Goal: Task Accomplishment & Management: Use online tool/utility

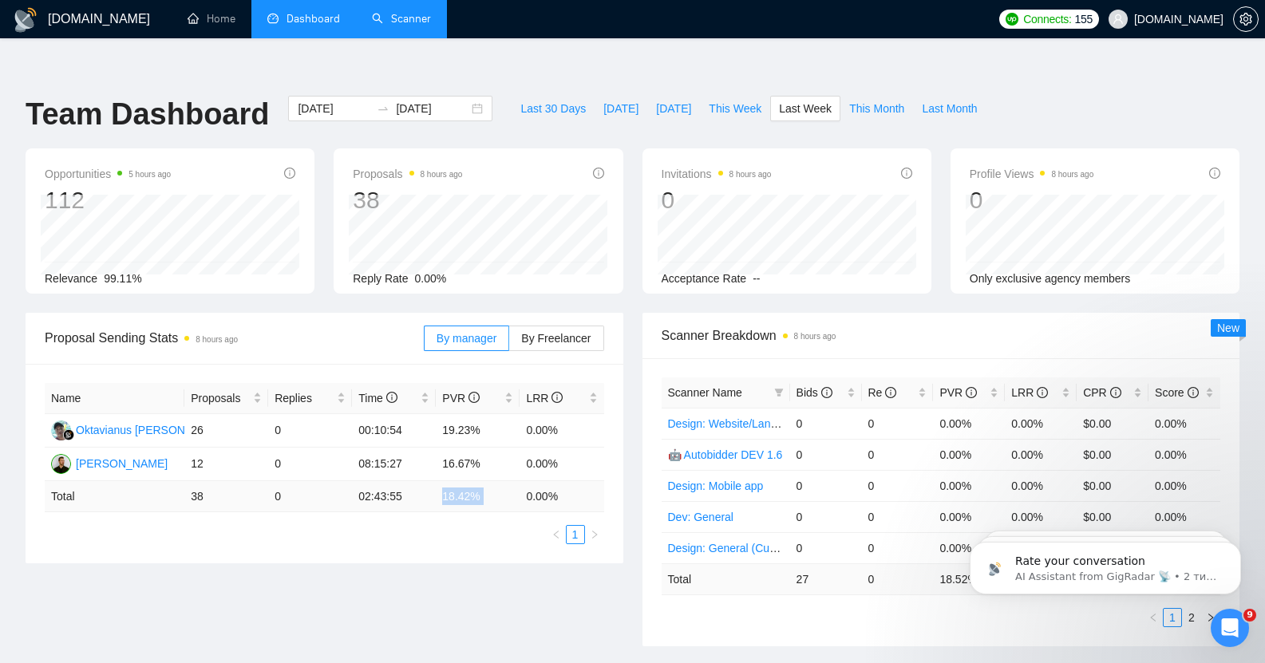
click at [406, 20] on link "Scanner" at bounding box center [401, 19] width 59 height 14
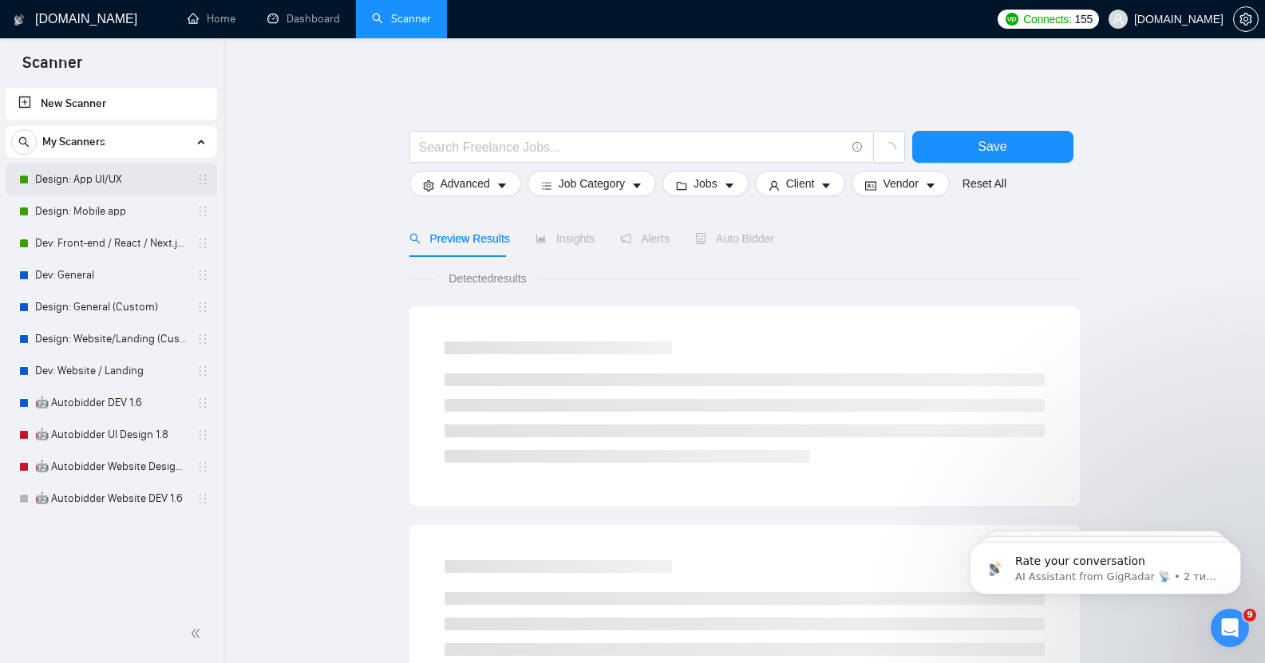
click at [102, 176] on link "Design: App UI/UX" at bounding box center [111, 180] width 152 height 32
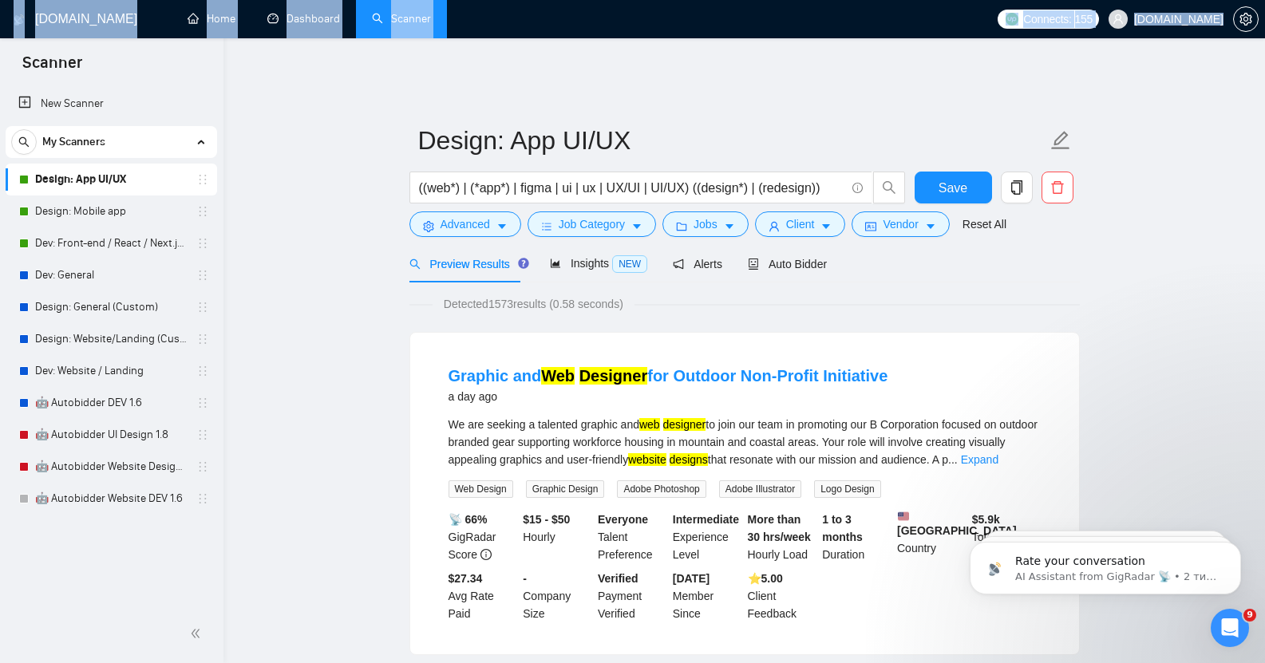
drag, startPoint x: 803, startPoint y: 55, endPoint x: 603, endPoint y: -93, distance: 248.8
click at [603, 0] on html "Scanner New Scanner My Scanners Design: App UI/UX Design: Mobile app Dev: Front…" at bounding box center [632, 331] width 1265 height 663
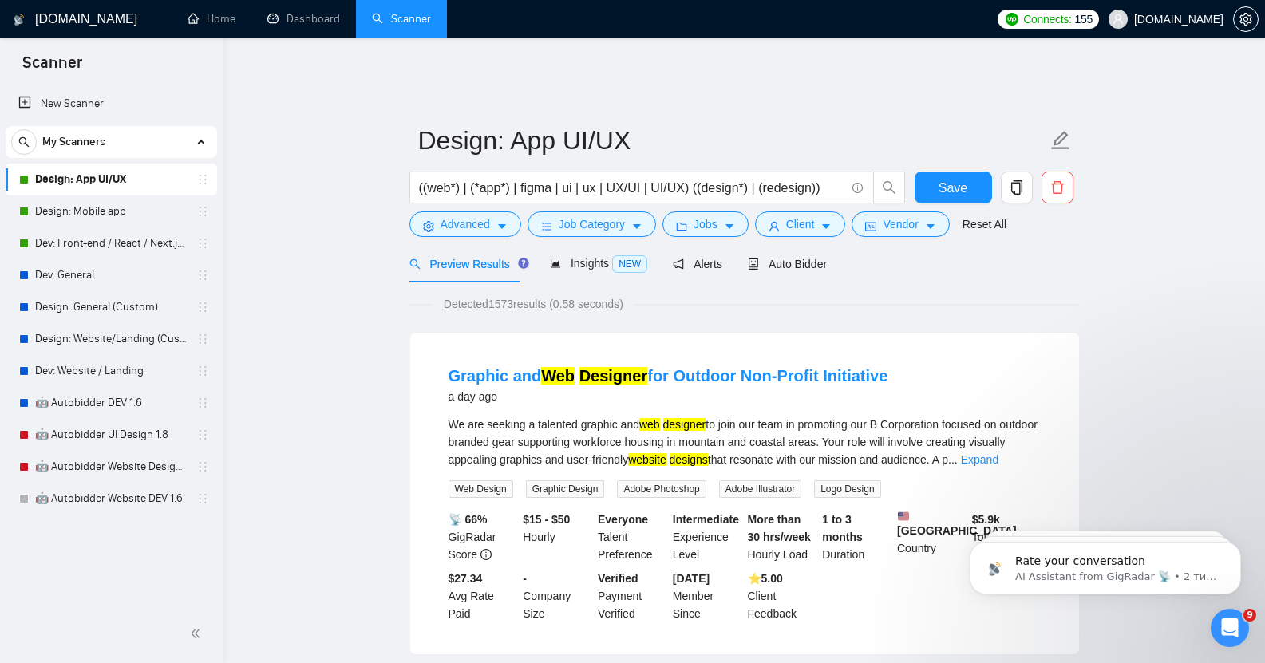
click at [404, 18] on link "Scanner" at bounding box center [401, 19] width 59 height 14
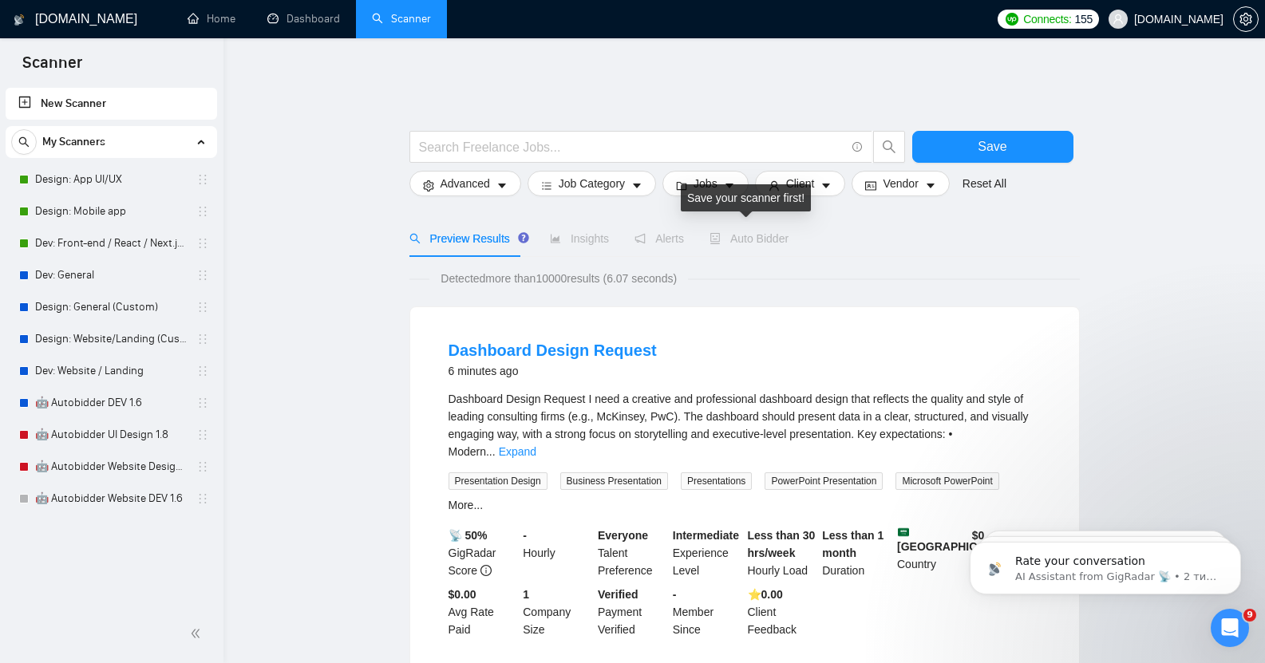
click at [748, 232] on span "Auto Bidder" at bounding box center [748, 238] width 79 height 13
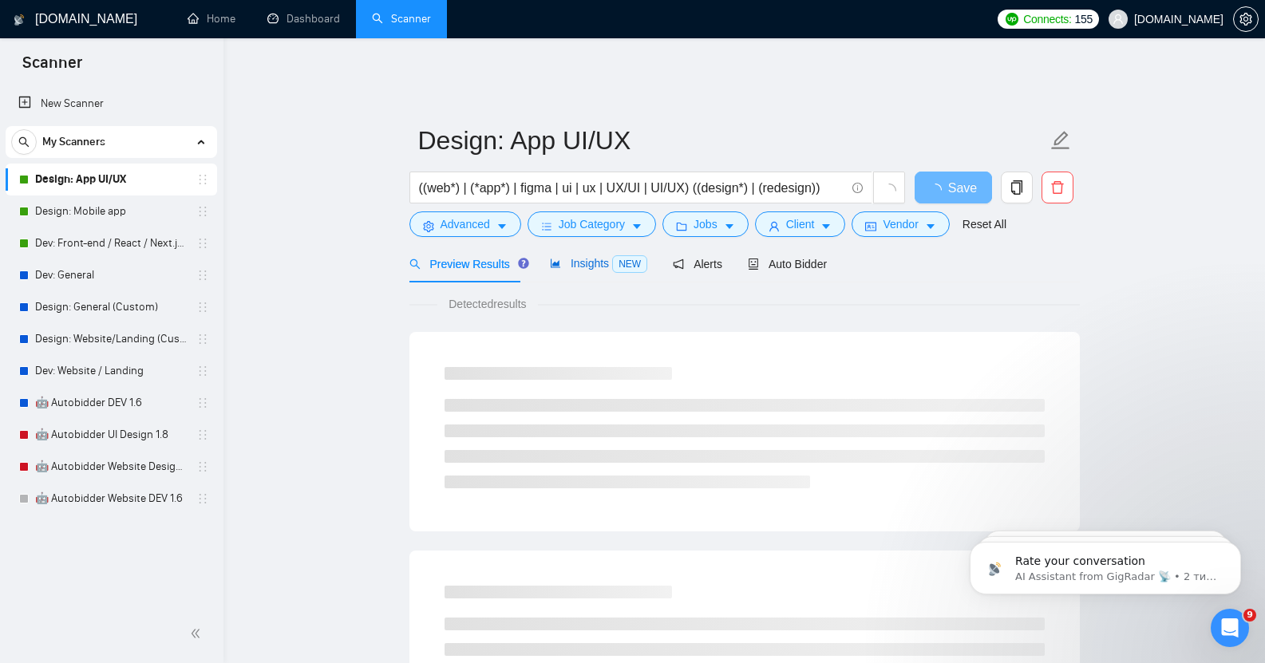
click at [578, 257] on span "Insights NEW" at bounding box center [598, 263] width 97 height 13
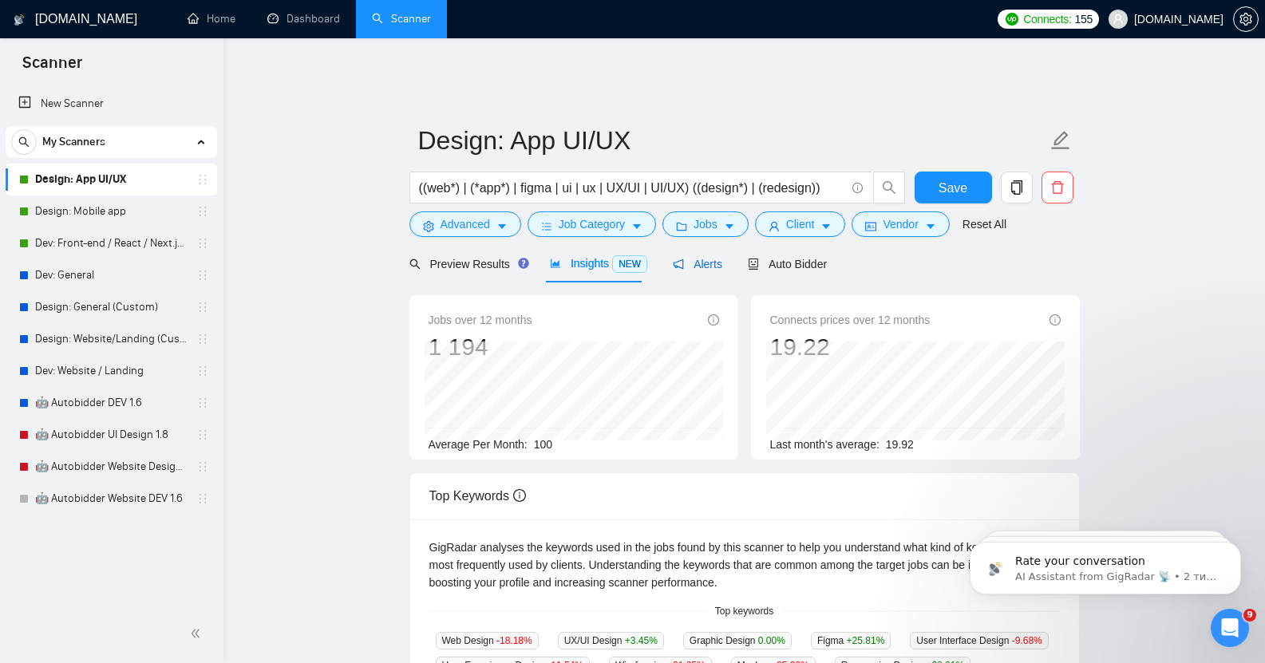
click at [698, 258] on span "Alerts" at bounding box center [697, 264] width 49 height 13
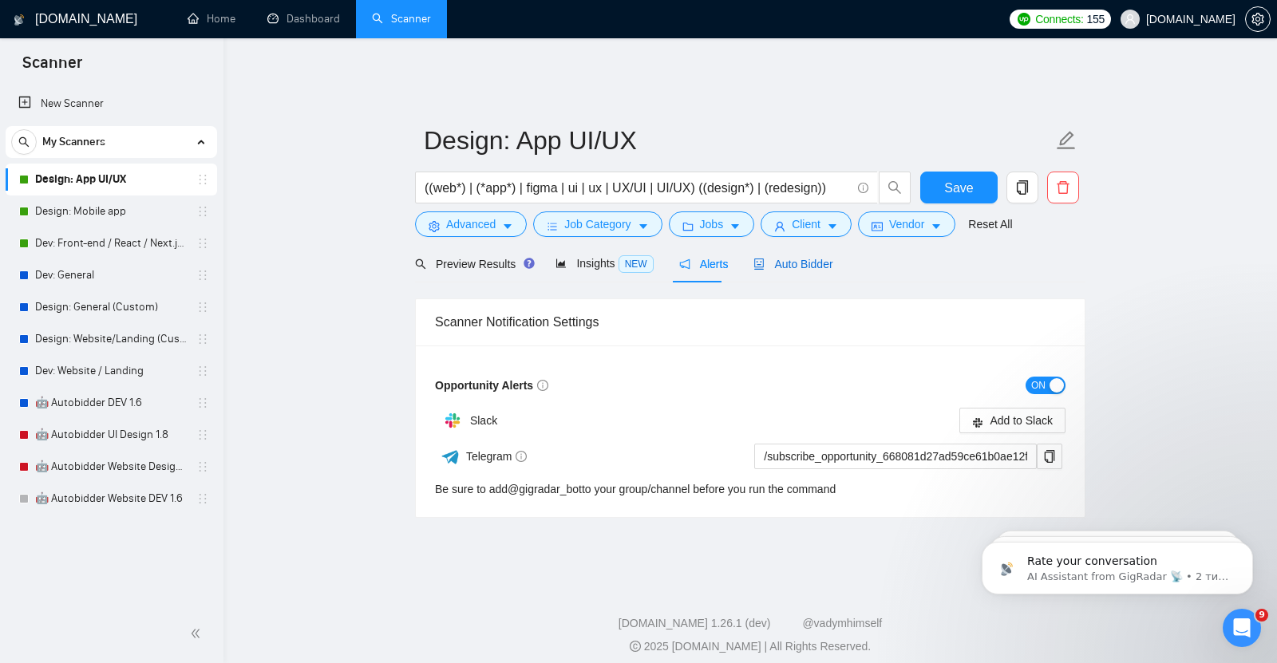
click at [768, 258] on span "Auto Bidder" at bounding box center [792, 264] width 79 height 13
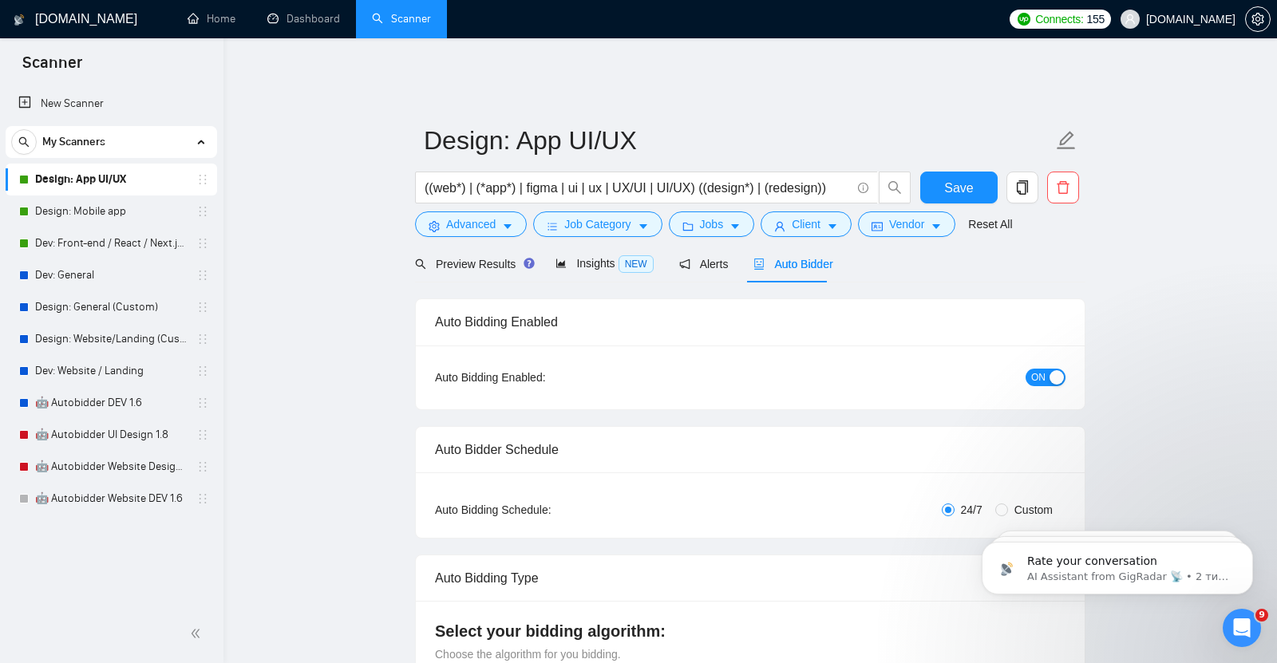
checkbox input "true"
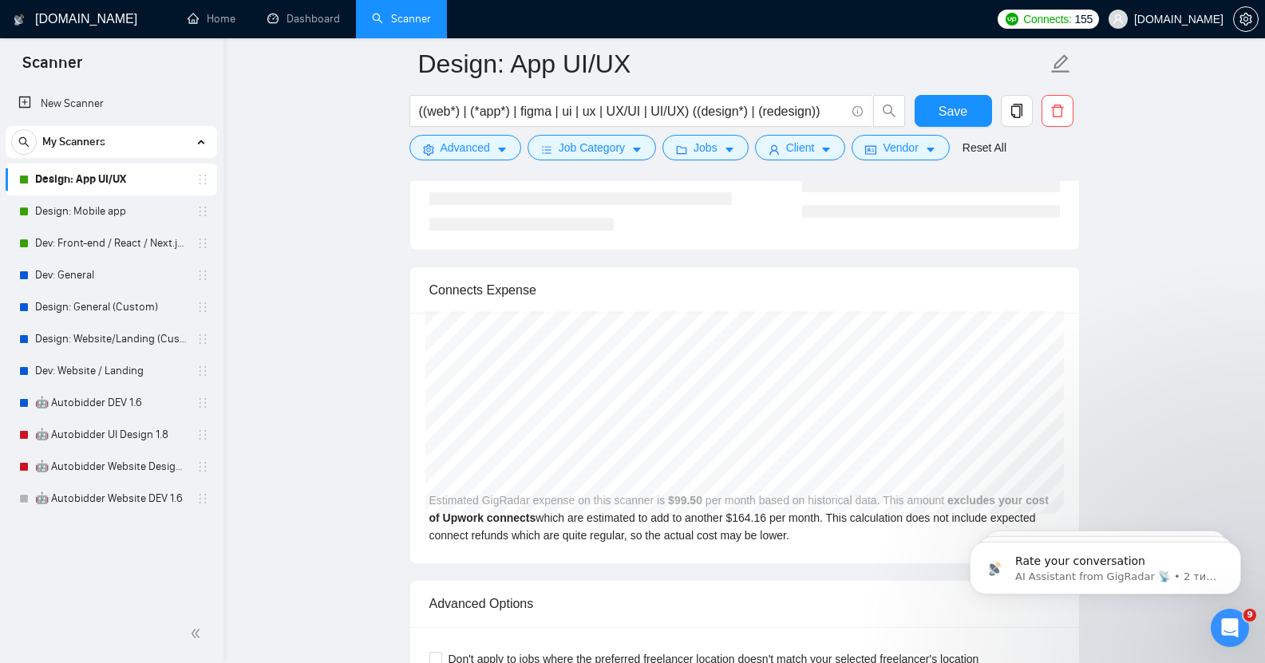
scroll to position [3219, 0]
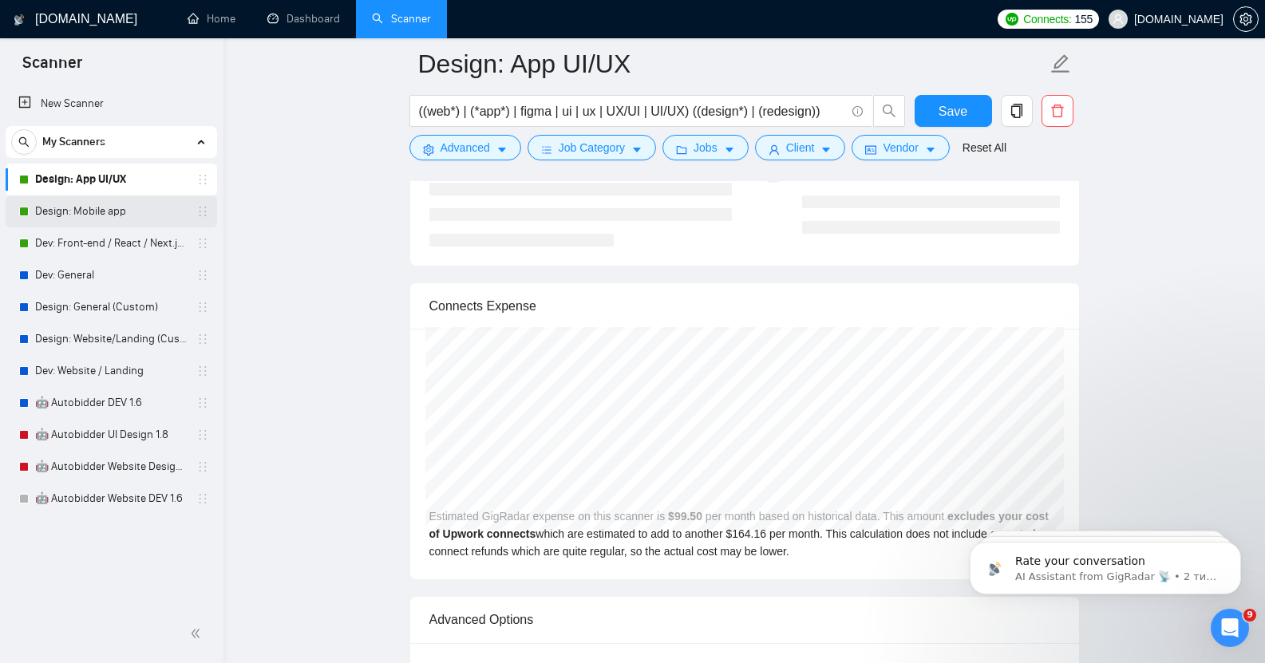
click at [114, 211] on link "Design: Mobile app" at bounding box center [111, 211] width 152 height 32
